Goal: Task Accomplishment & Management: Manage account settings

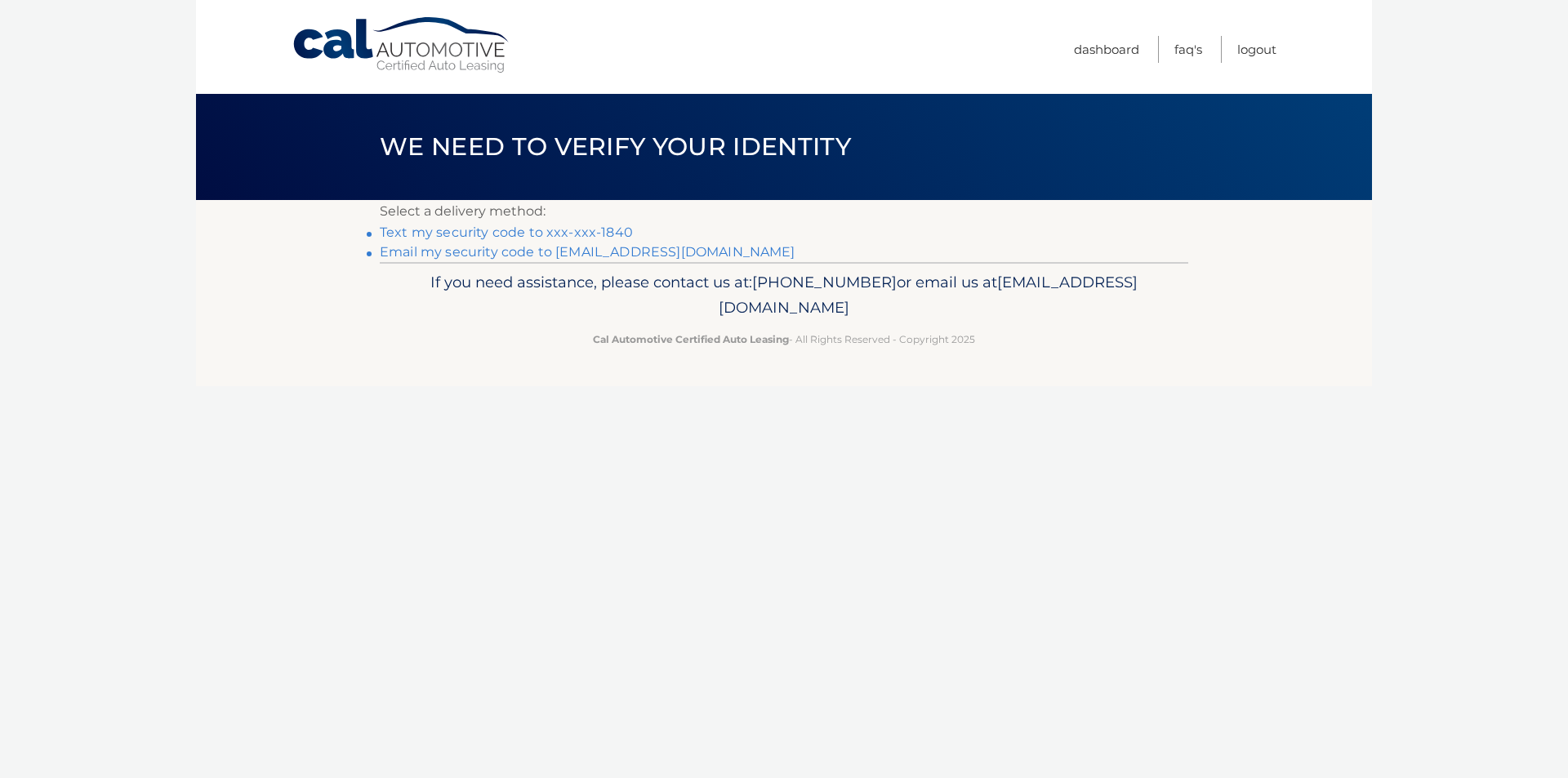
click at [588, 228] on link "Text my security code to xxx-xxx-1840" at bounding box center [505, 232] width 253 height 16
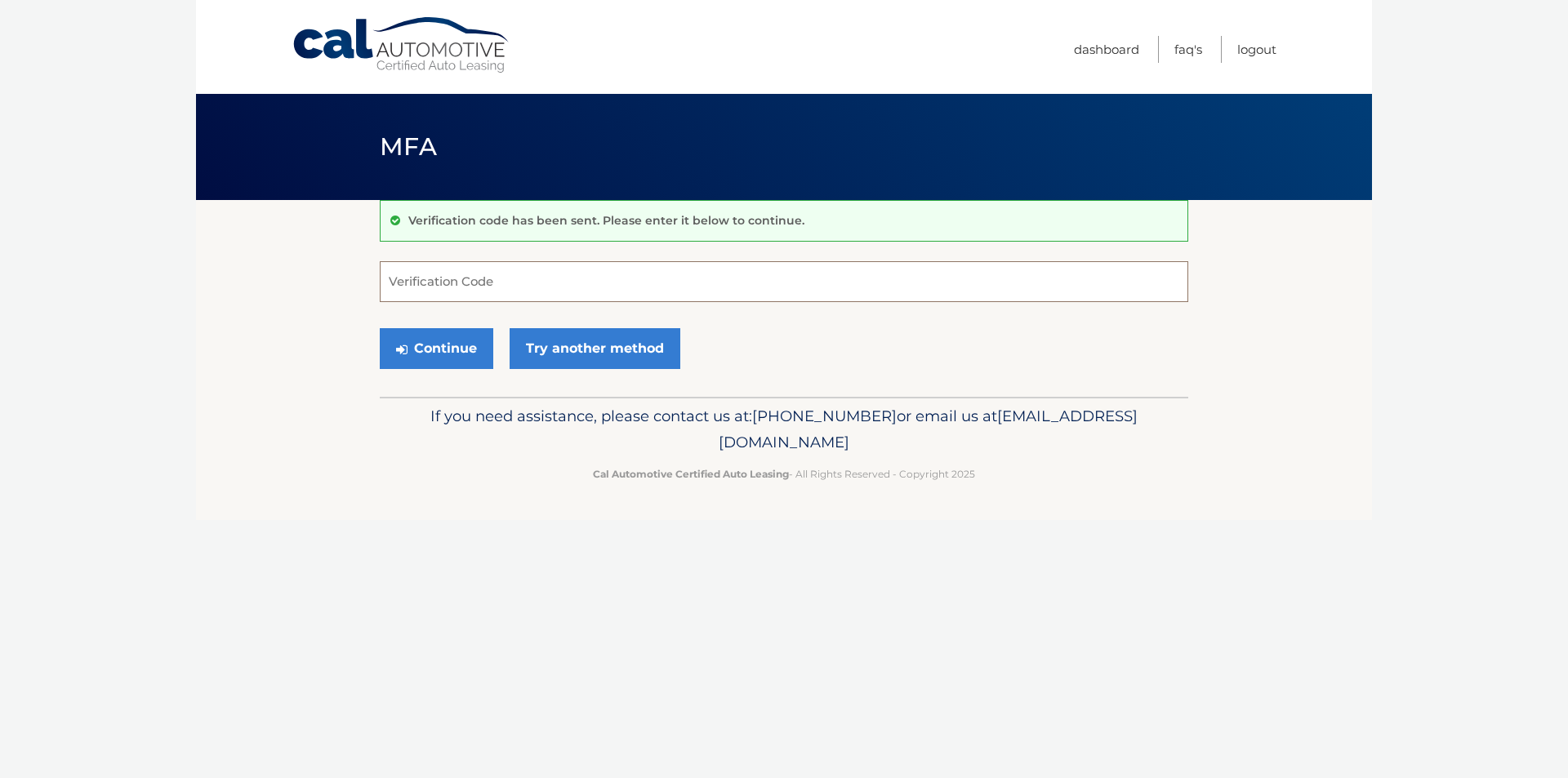
click at [534, 278] on input "Verification Code" at bounding box center [784, 282] width 808 height 41
type input "916872"
click at [420, 348] on button "Continue" at bounding box center [436, 349] width 113 height 41
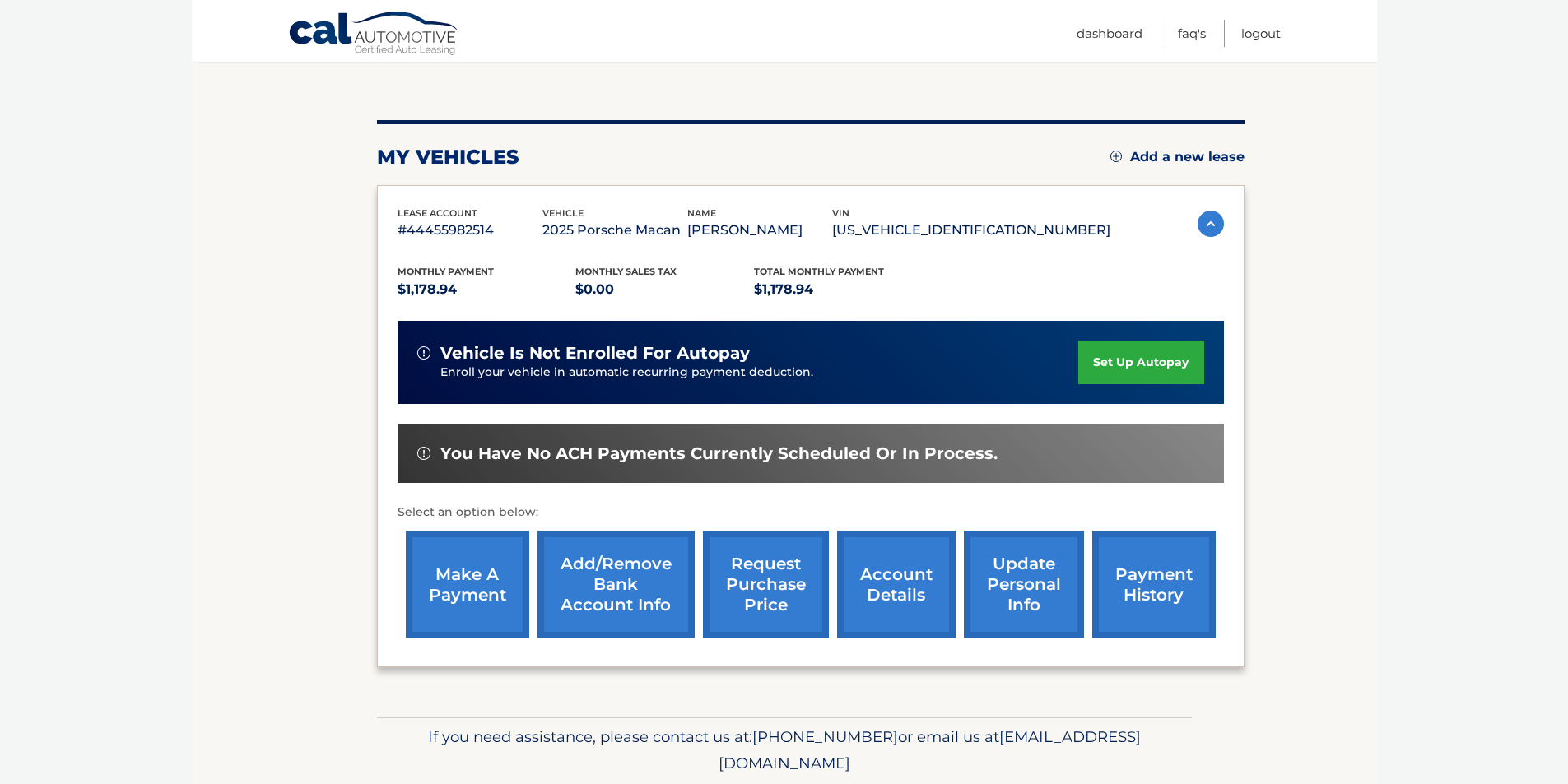
scroll to position [164, 0]
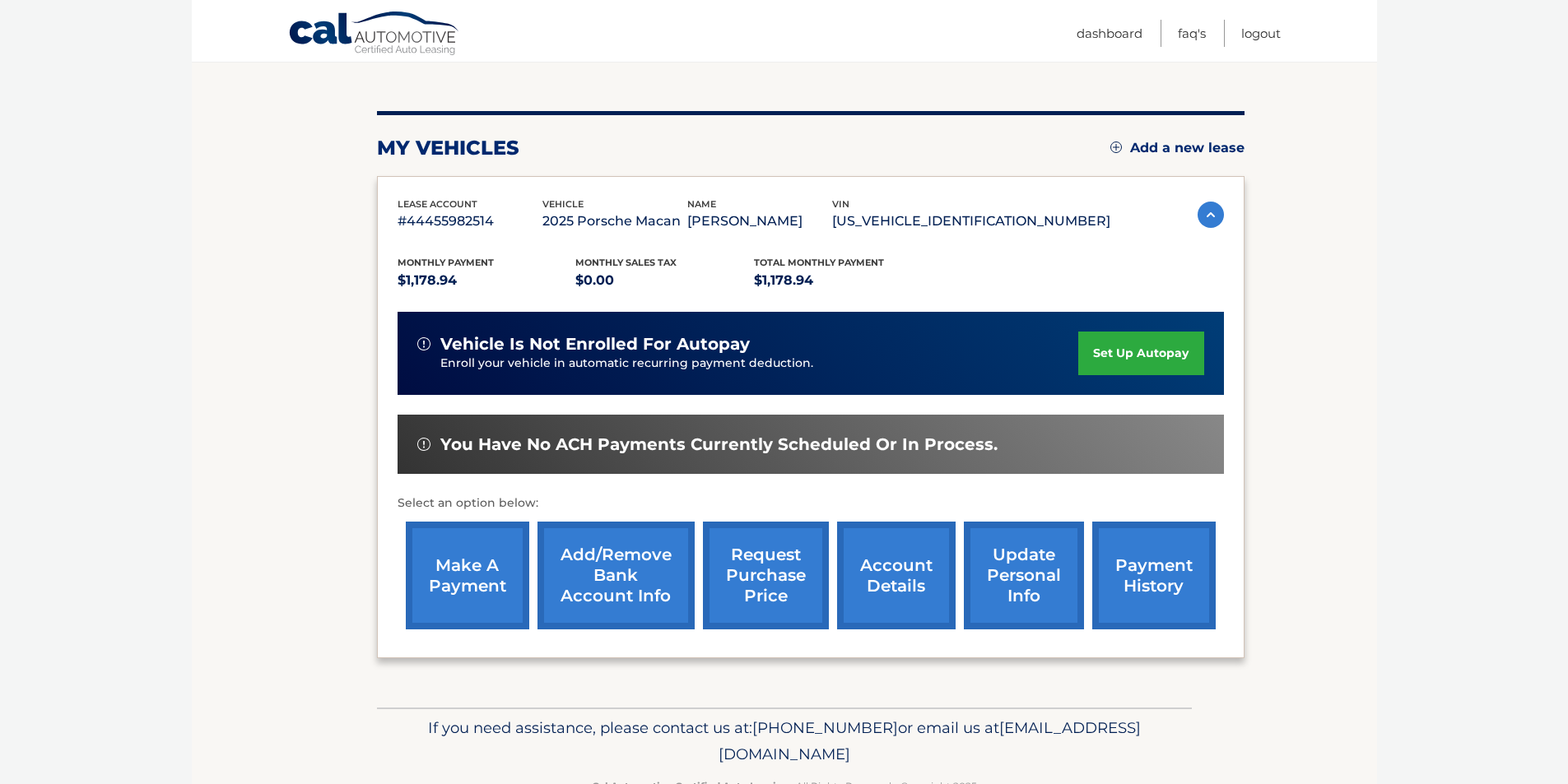
click at [939, 608] on link "account details" at bounding box center [896, 575] width 119 height 108
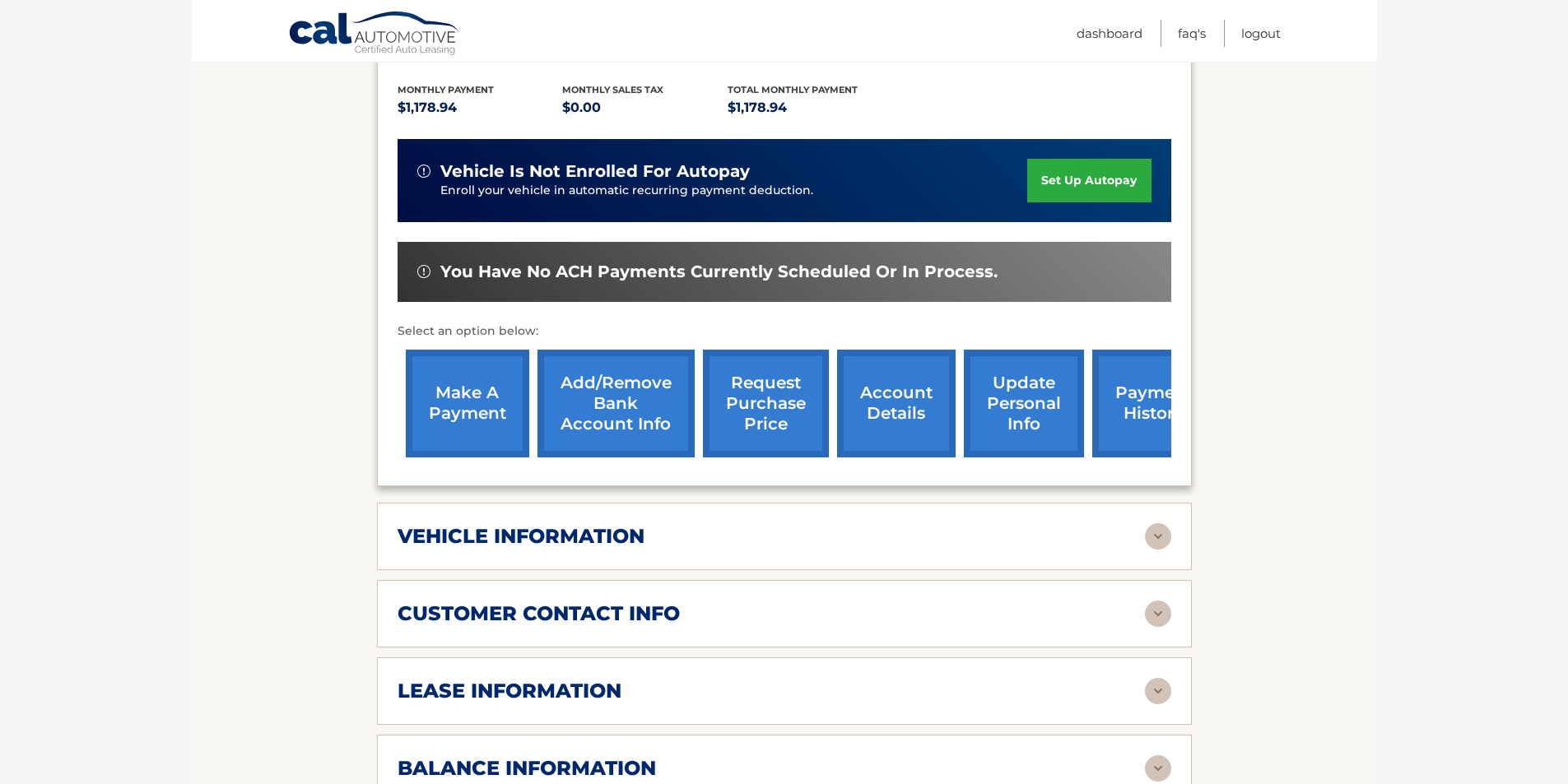
scroll to position [411, 0]
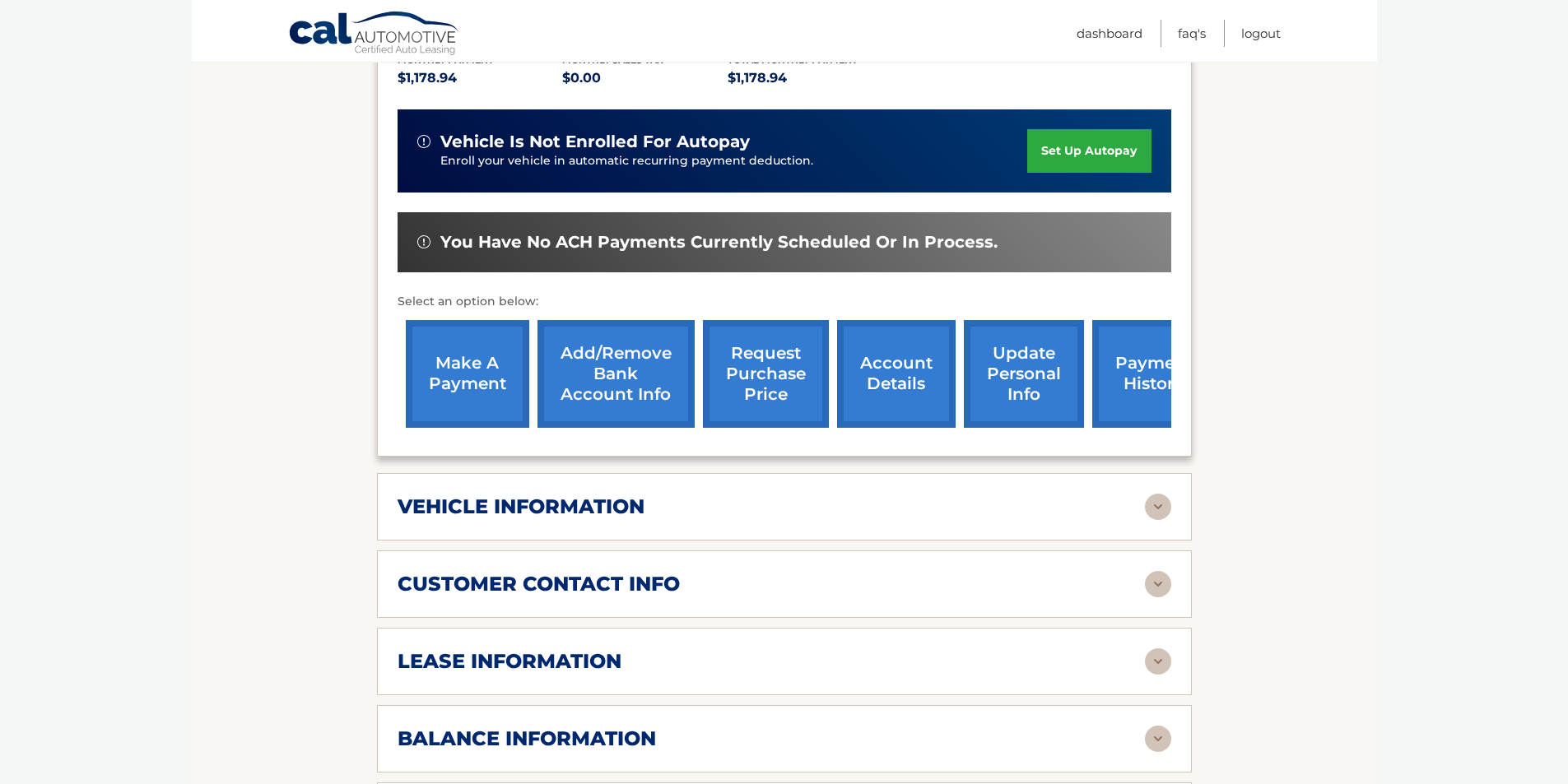
click at [1163, 494] on img at bounding box center [1158, 507] width 26 height 26
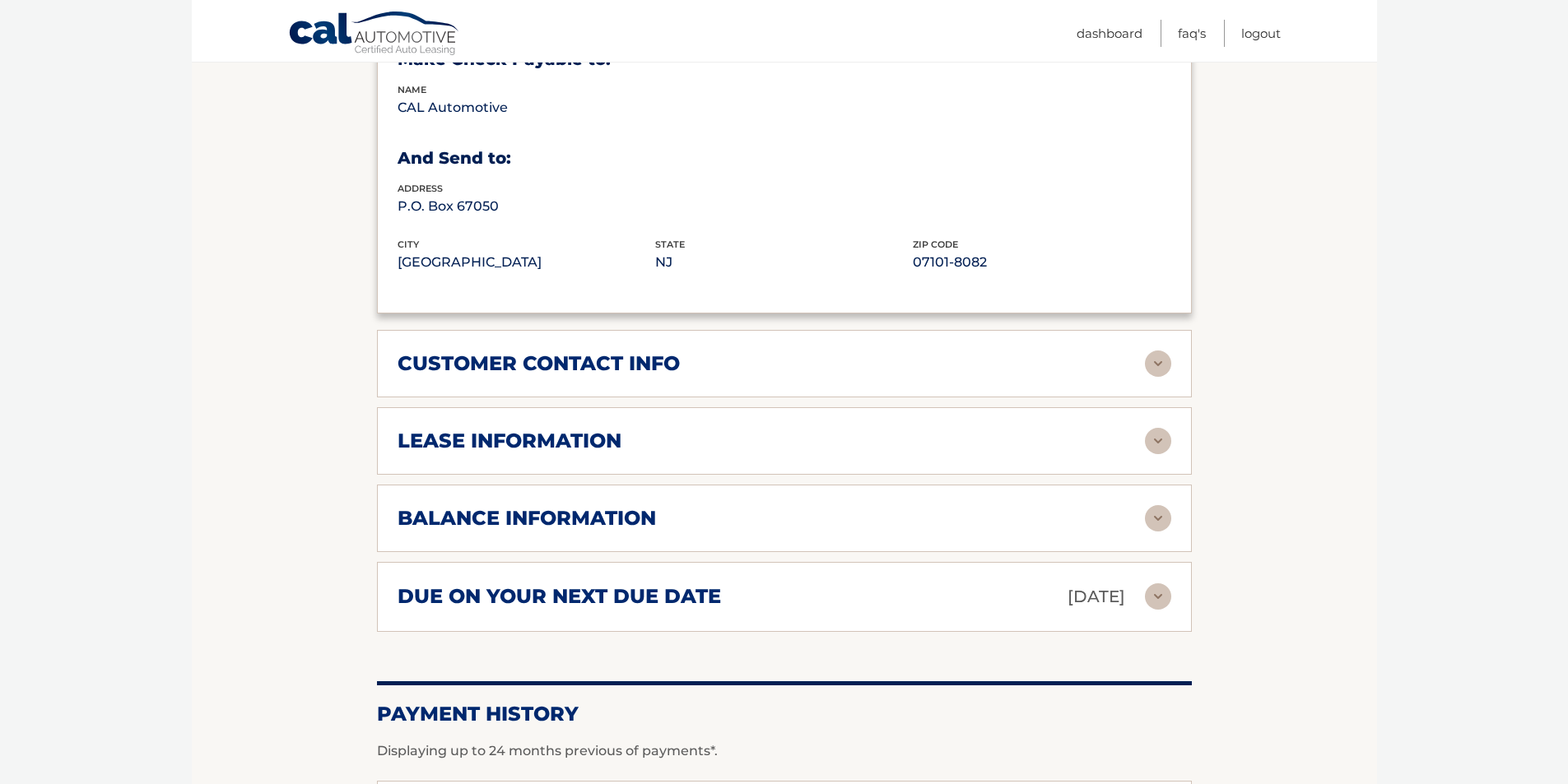
scroll to position [1070, 0]
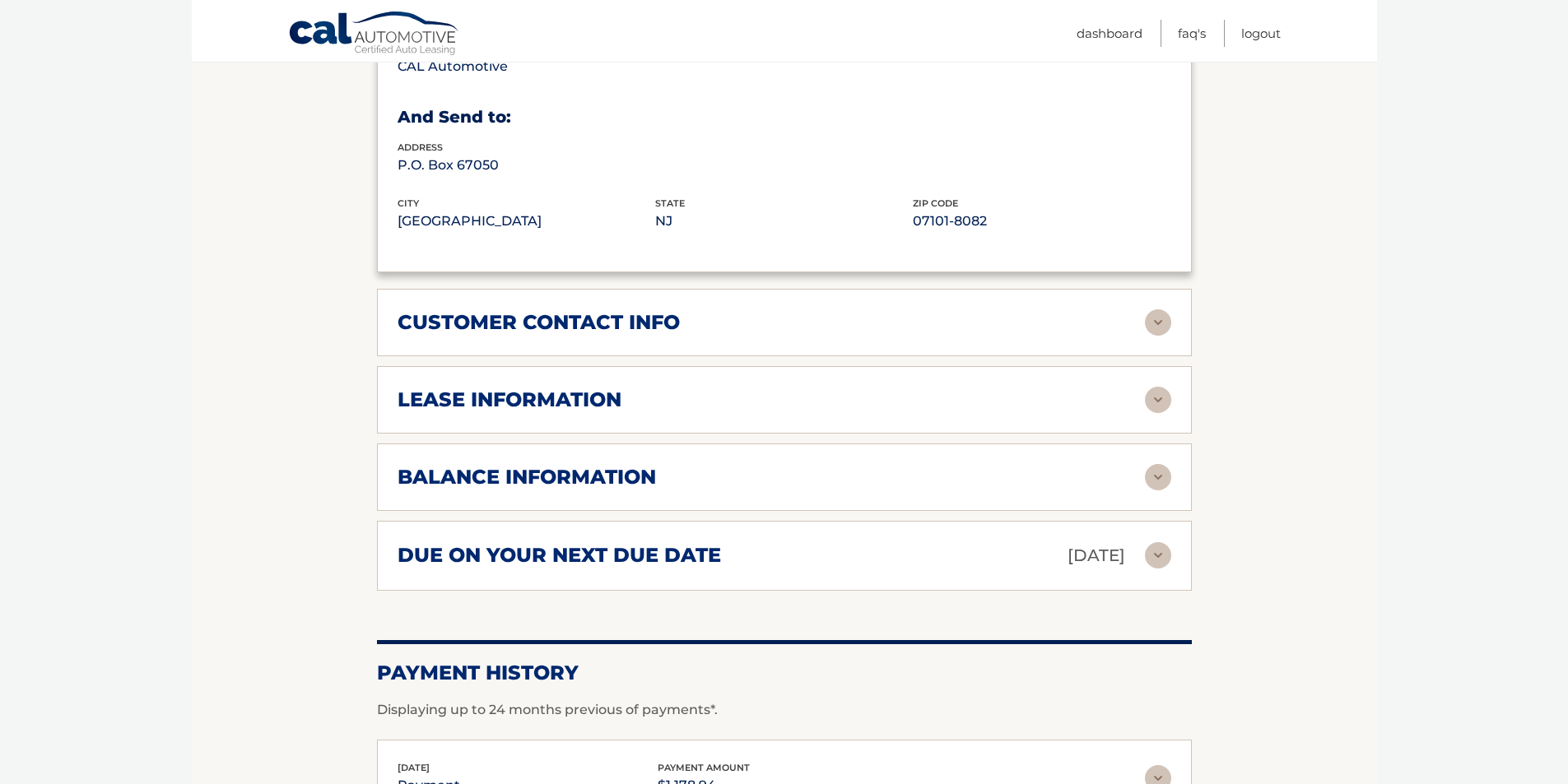
click at [1151, 387] on img at bounding box center [1158, 400] width 26 height 26
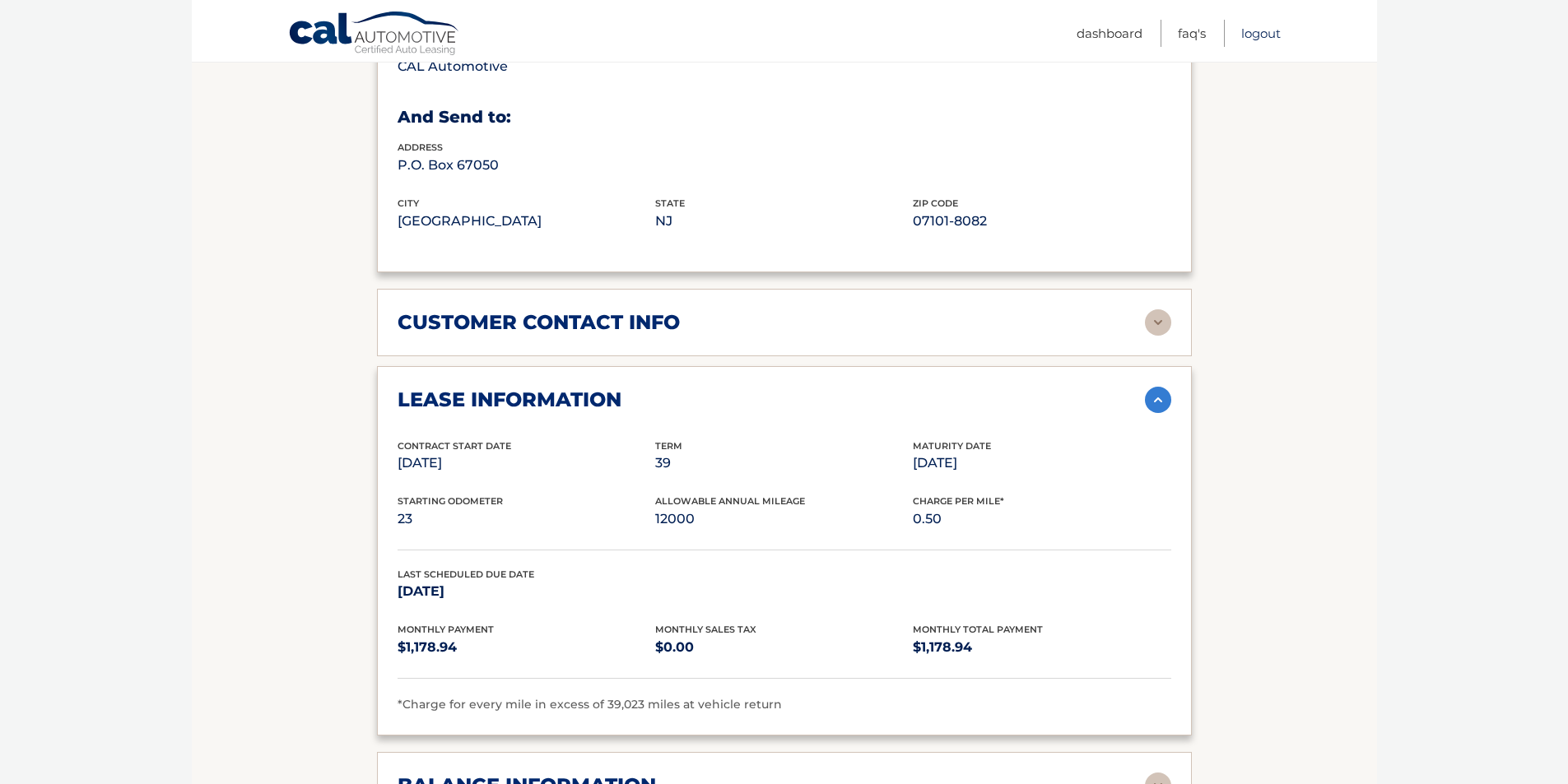
click at [1261, 32] on link "Logout" at bounding box center [1260, 32] width 40 height 27
